Goal: Task Accomplishment & Management: Complete application form

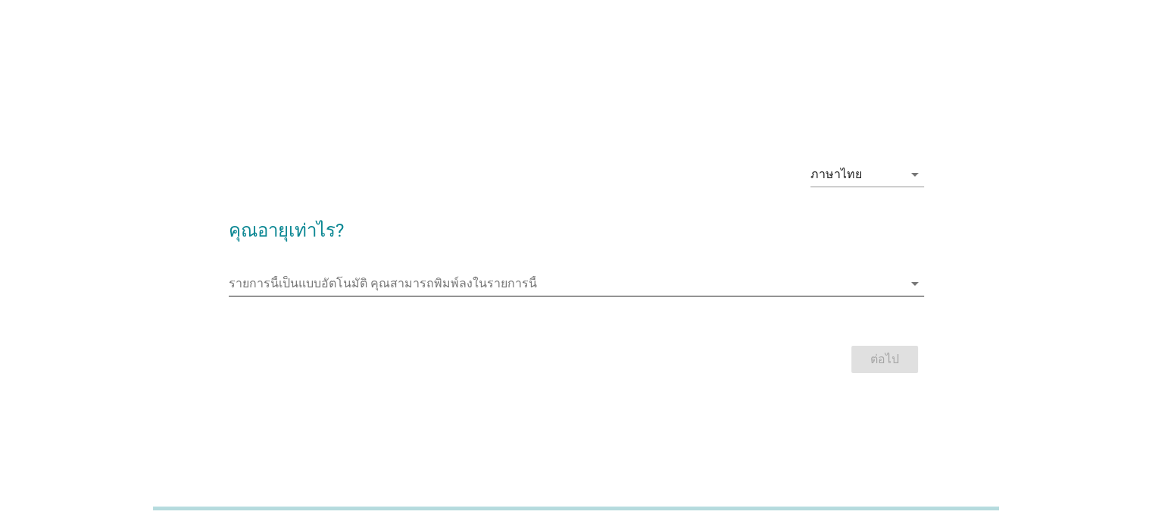
click at [448, 278] on input "รายการนี้เป็นแบบอัตโนมัติ คุณสามารถพิมพ์ลงในรายการนี้" at bounding box center [566, 283] width 674 height 24
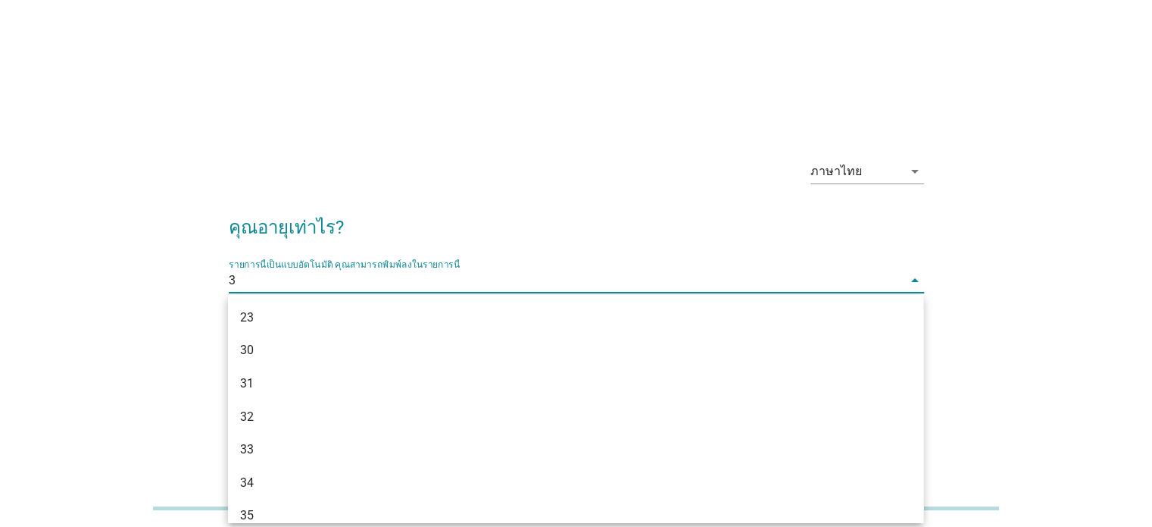
type input "31"
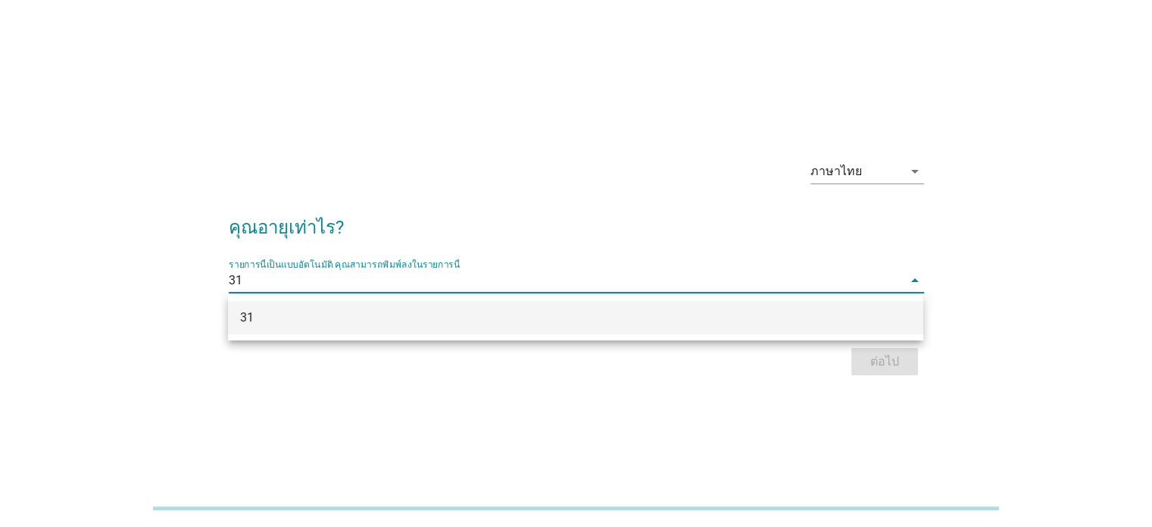
click at [573, 321] on div "31" at bounding box center [547, 317] width 615 height 18
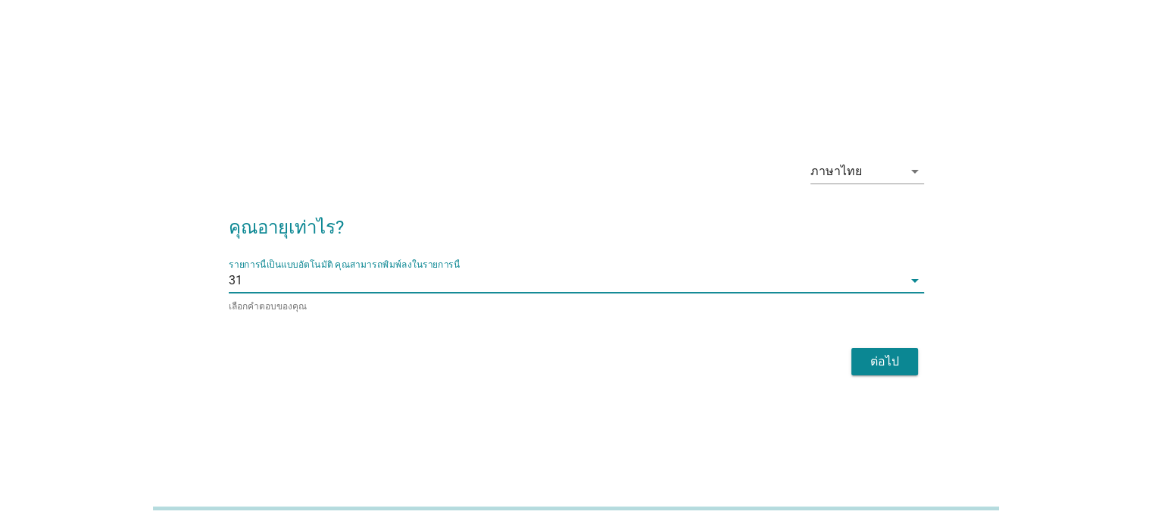
click at [897, 359] on div "ต่อไป" at bounding box center [885, 361] width 42 height 18
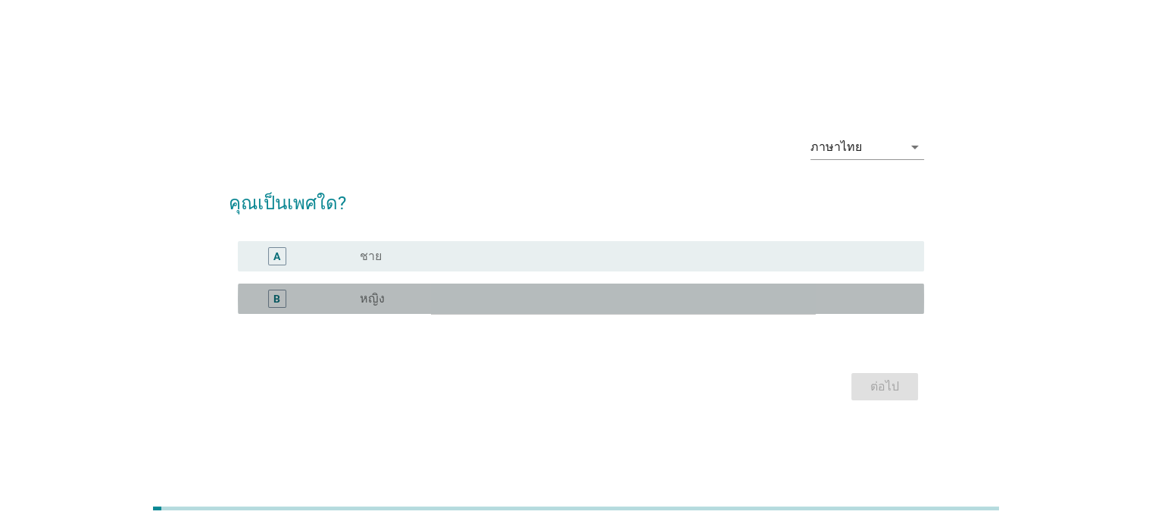
click at [527, 286] on div "B radio_button_unchecked หญิง" at bounding box center [581, 298] width 686 height 30
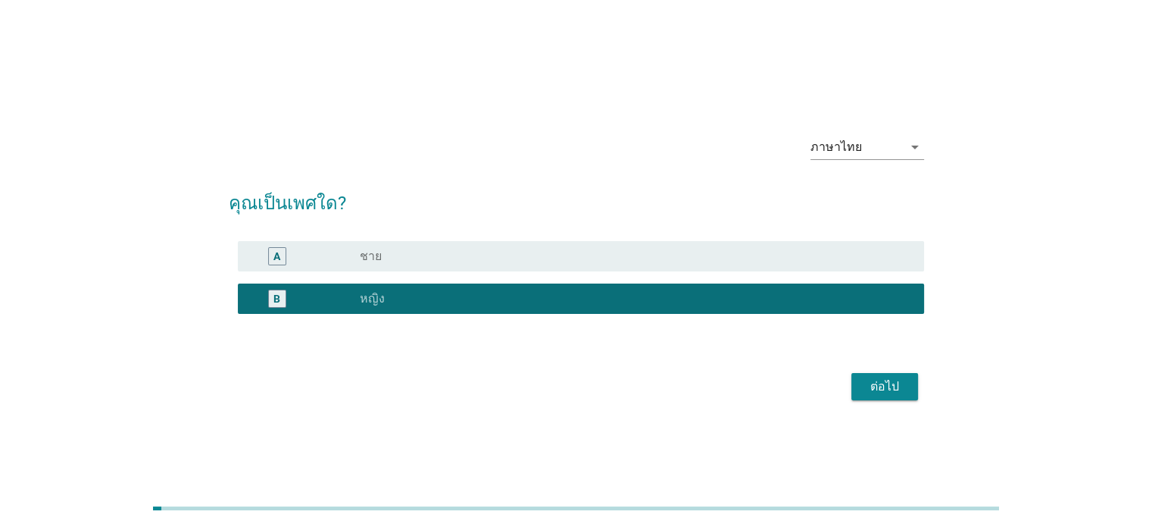
click at [589, 251] on div "radio_button_unchecked ชาย" at bounding box center [629, 255] width 539 height 15
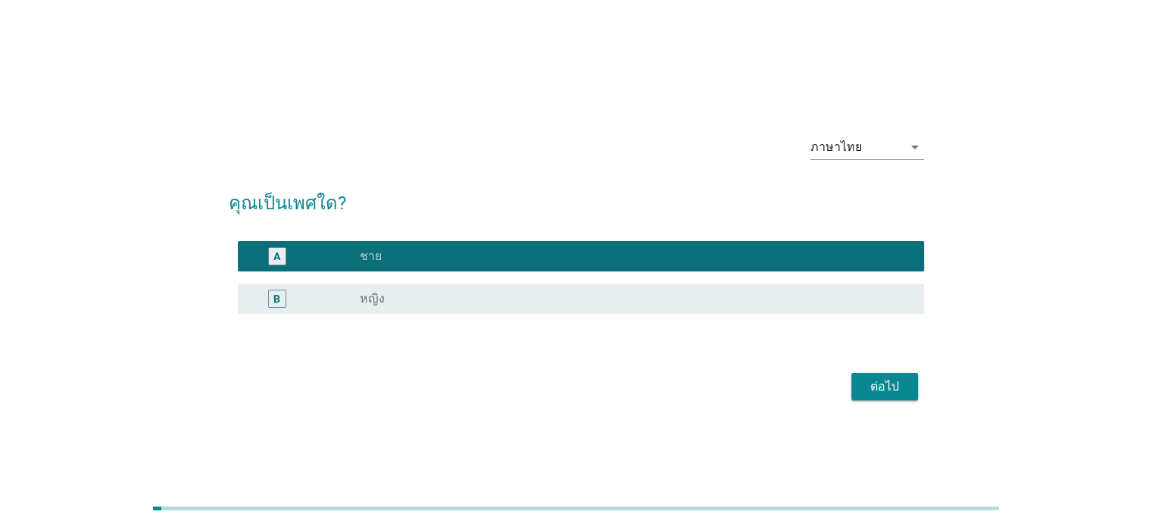
click at [896, 391] on div "ต่อไป" at bounding box center [885, 386] width 42 height 18
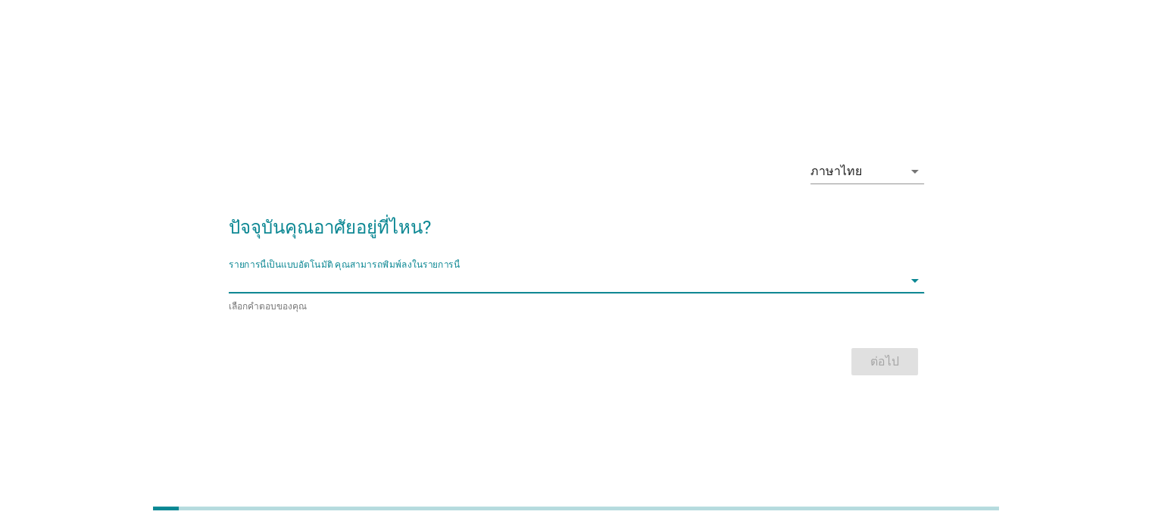
click at [450, 290] on input "รายการนี้เป็นแบบอัตโนมัติ คุณสามารถพิมพ์ลงในรายการนี้" at bounding box center [566, 280] width 674 height 24
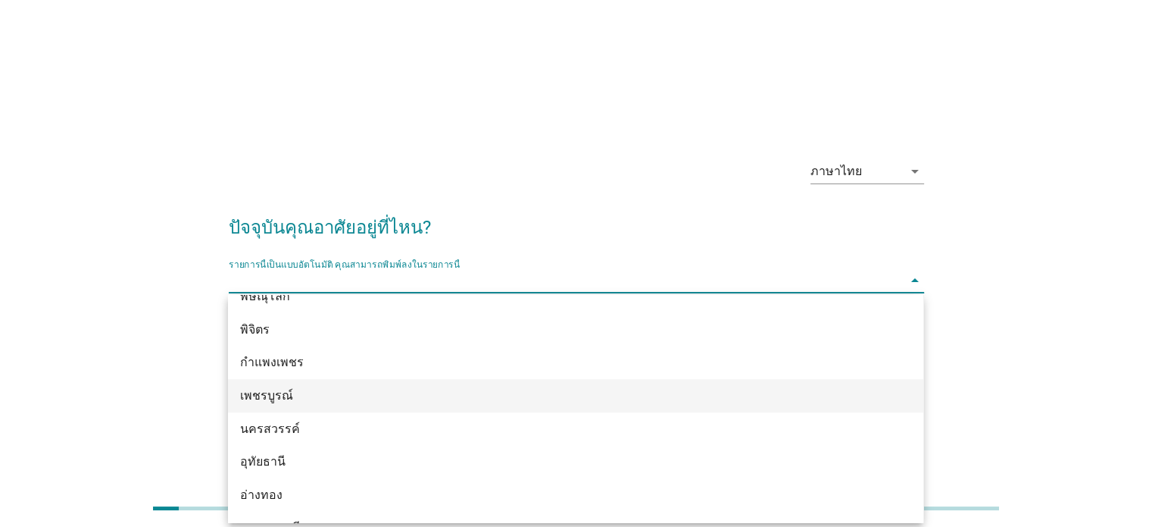
scroll to position [1127, 0]
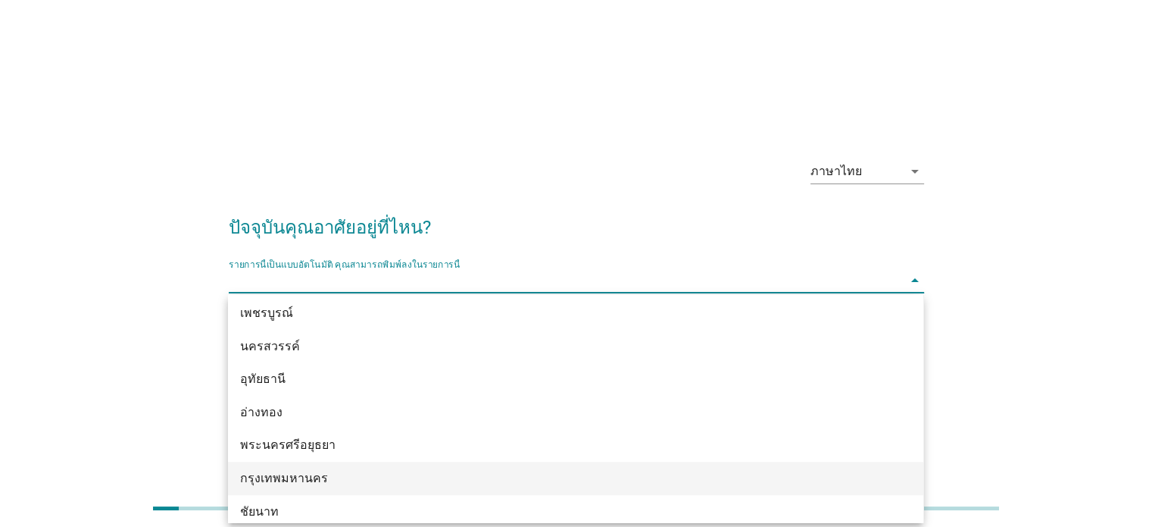
click at [340, 480] on div "กรุงเทพมหานคร" at bounding box center [547, 478] width 615 height 18
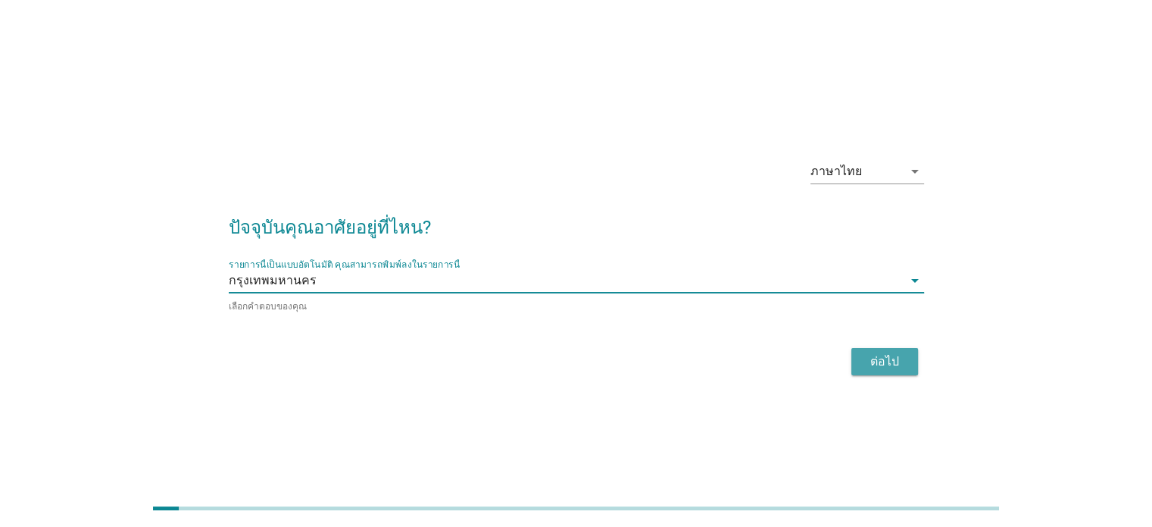
click at [894, 364] on div "ต่อไป" at bounding box center [885, 361] width 42 height 18
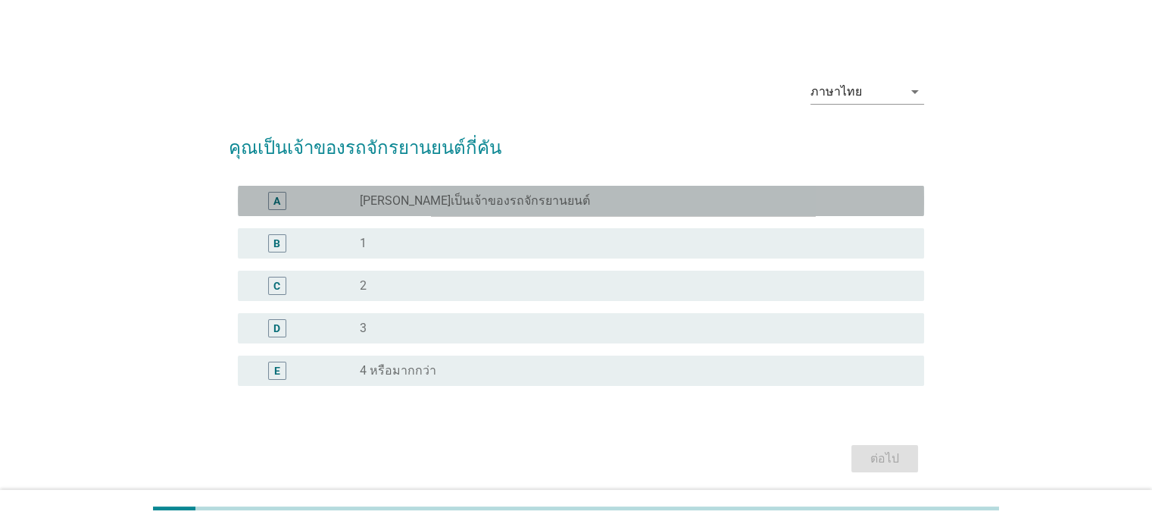
click at [387, 187] on div "A radio_button_unchecked [PERSON_NAME]เป็นเจ้าของรถจักรยานยนต์" at bounding box center [581, 201] width 686 height 30
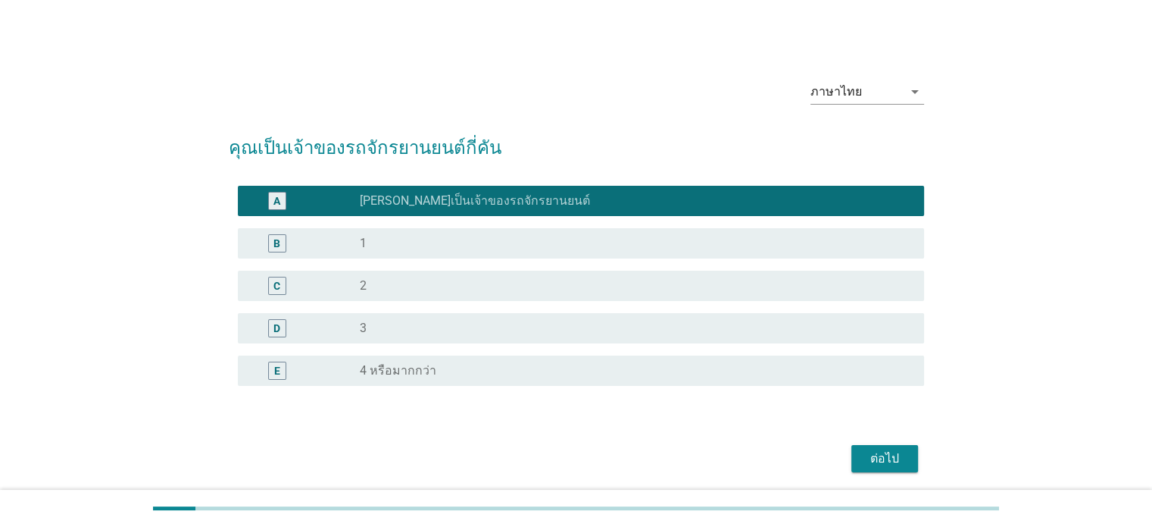
click at [890, 450] on div "ต่อไป" at bounding box center [885, 458] width 42 height 18
